Goal: Task Accomplishment & Management: Complete application form

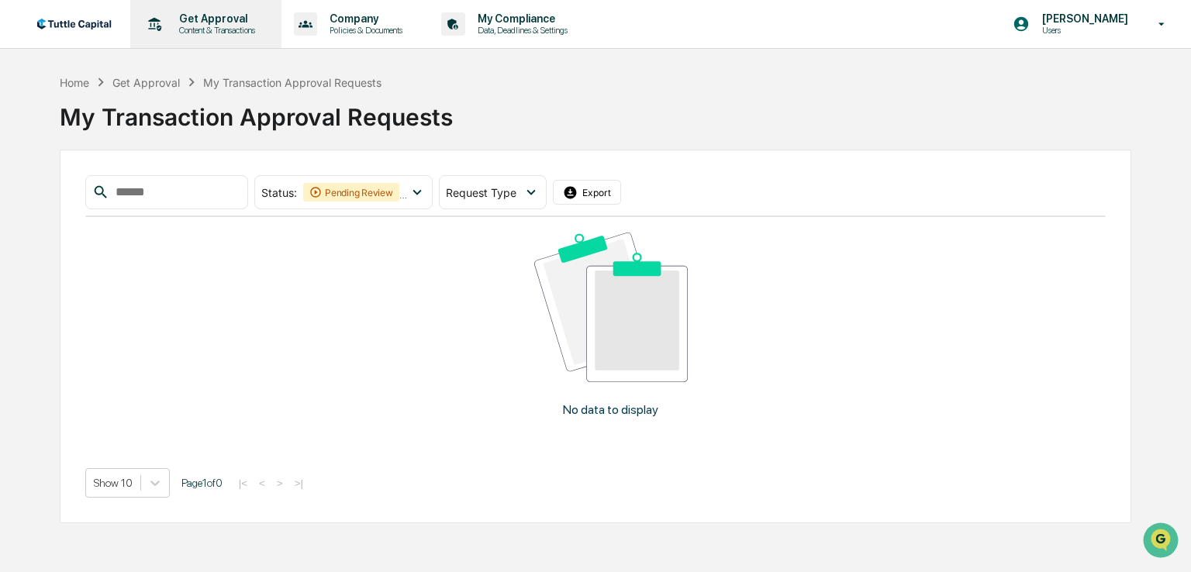
click at [209, 26] on p "Content & Transactions" at bounding box center [215, 30] width 96 height 11
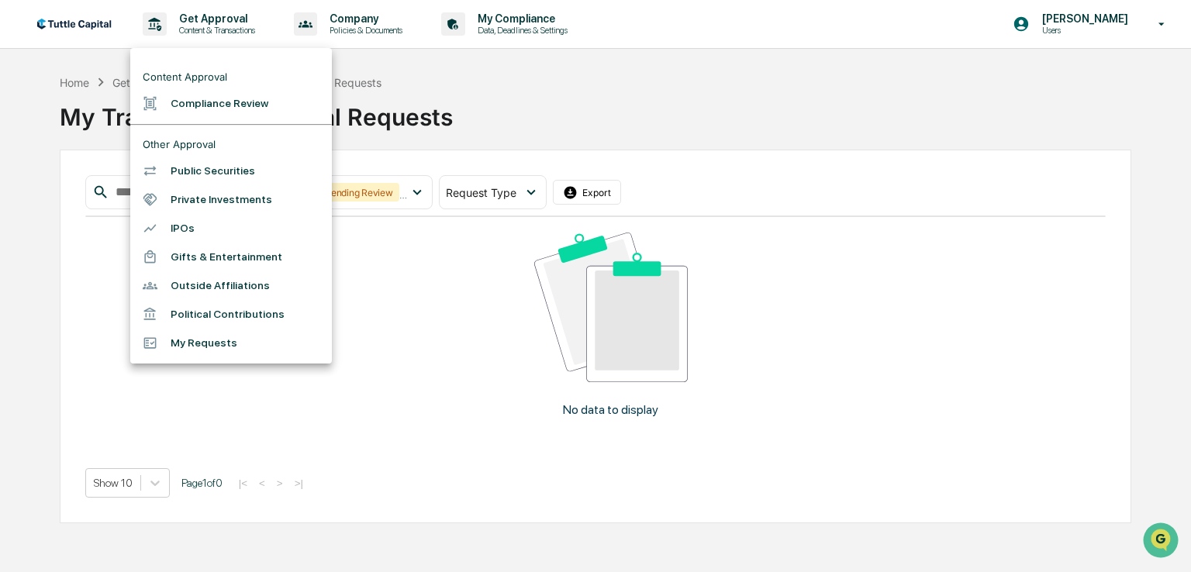
click at [192, 104] on li "Compliance Review" at bounding box center [231, 103] width 202 height 29
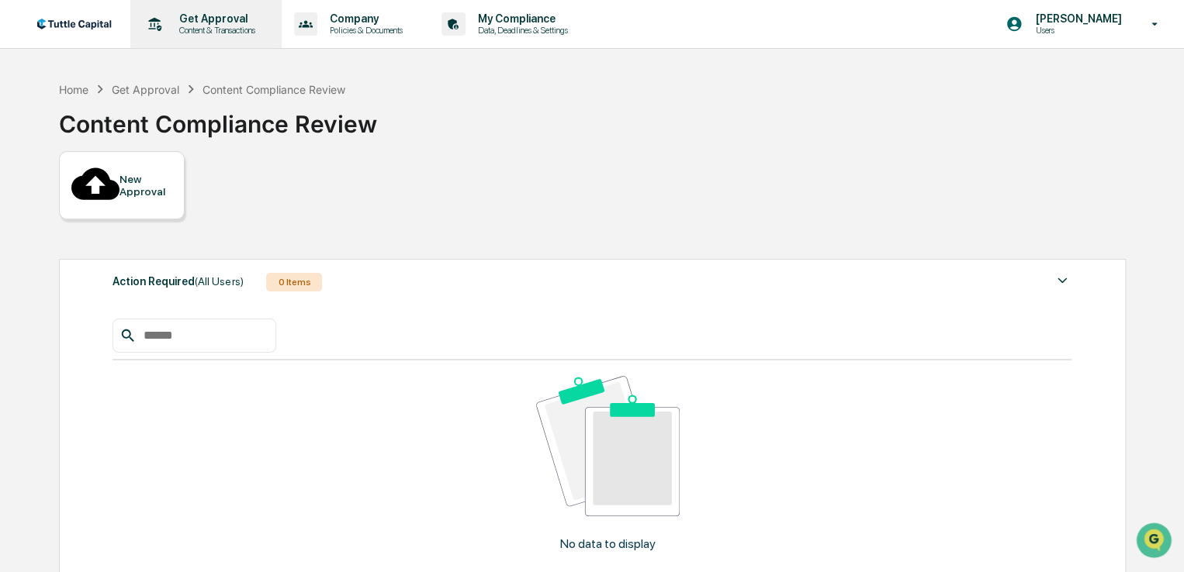
click at [214, 17] on p "Get Approval" at bounding box center [215, 18] width 96 height 12
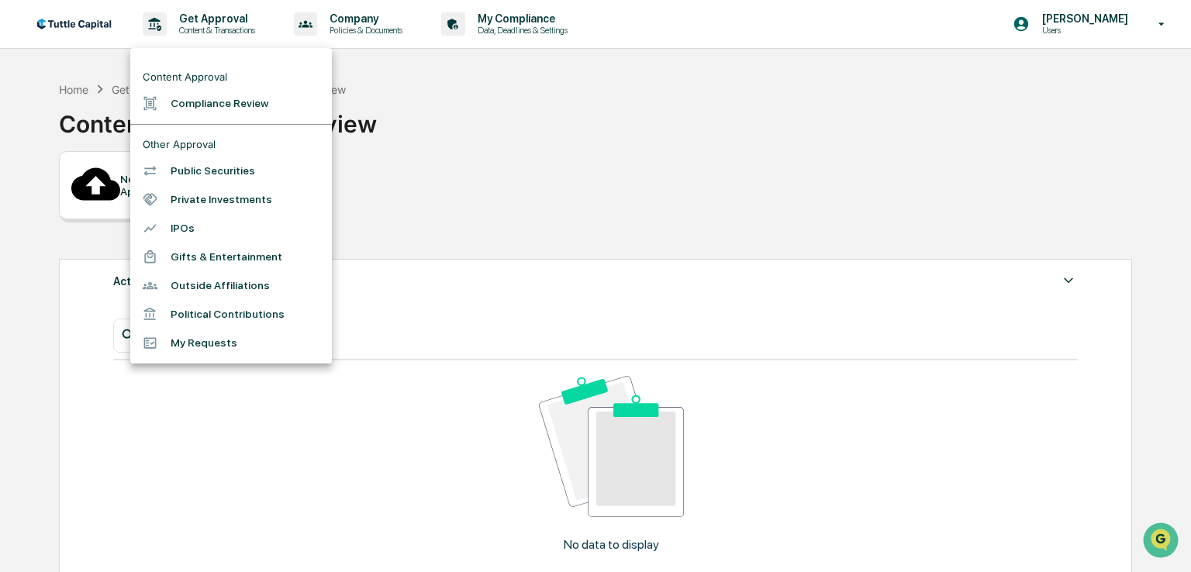
click at [416, 108] on div at bounding box center [595, 286] width 1191 height 572
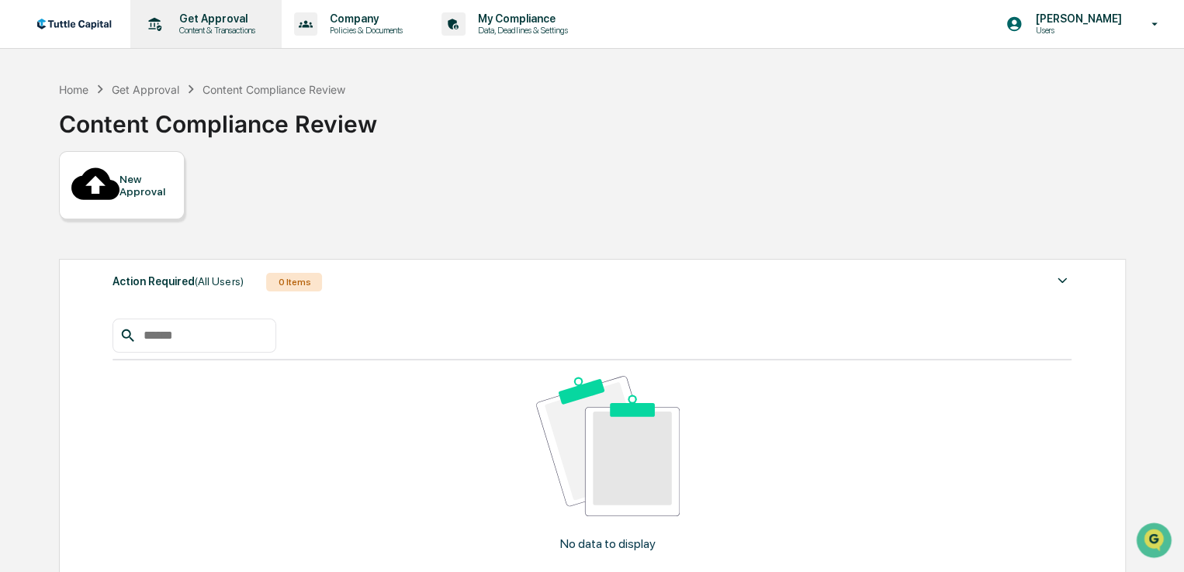
click at [220, 16] on p "Get Approval" at bounding box center [215, 18] width 96 height 12
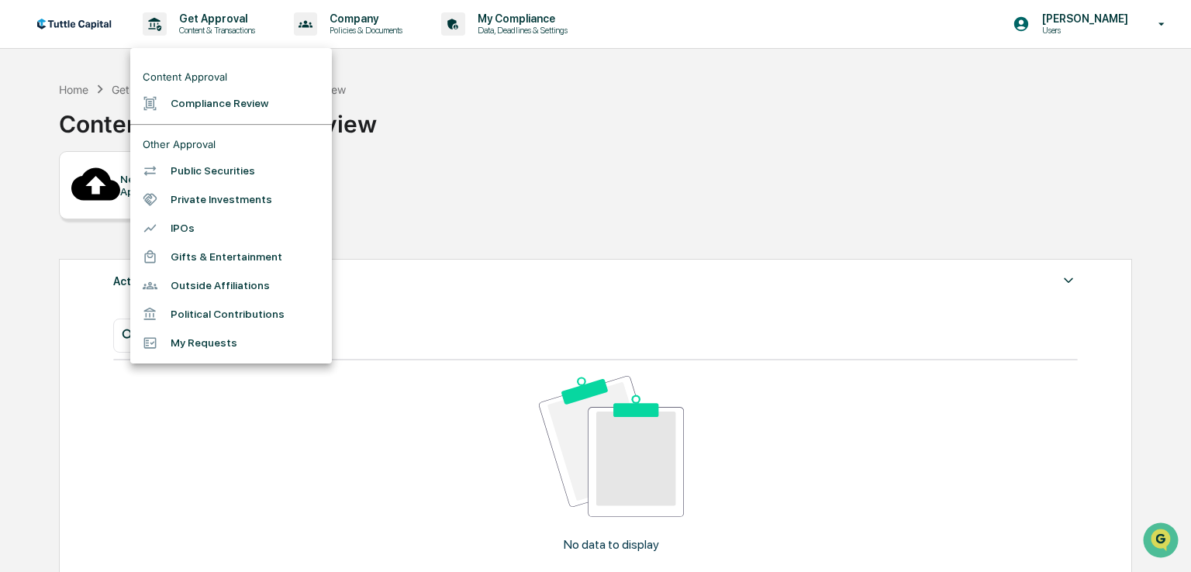
click at [177, 179] on li "Public Securities" at bounding box center [231, 171] width 202 height 29
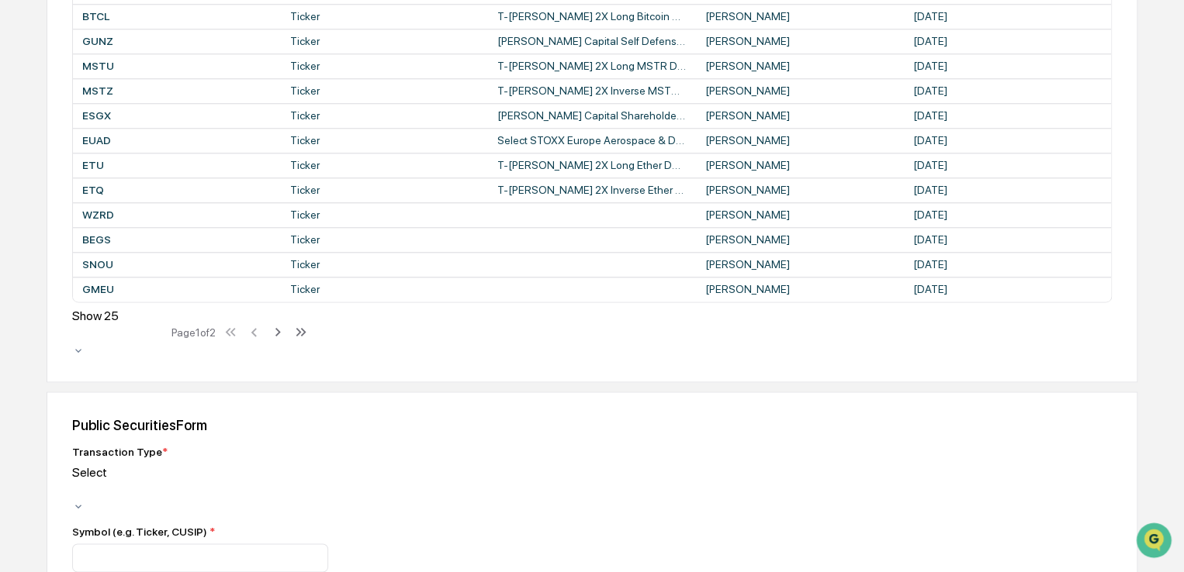
scroll to position [1034, 0]
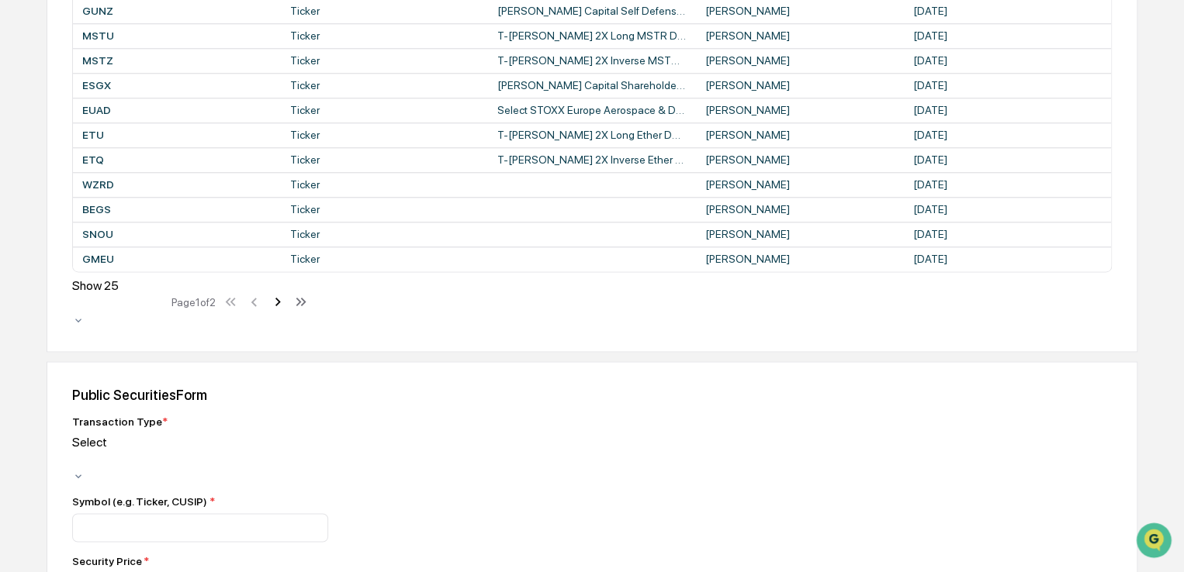
click at [281, 310] on icon at bounding box center [277, 301] width 17 height 17
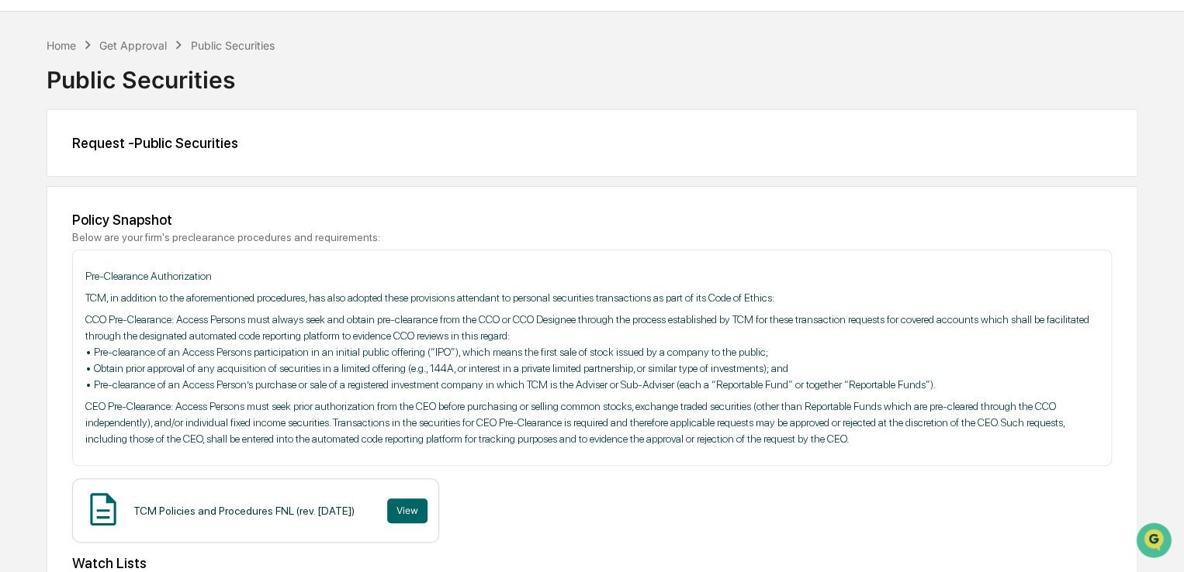
scroll to position [0, 0]
